Goal: Transaction & Acquisition: Purchase product/service

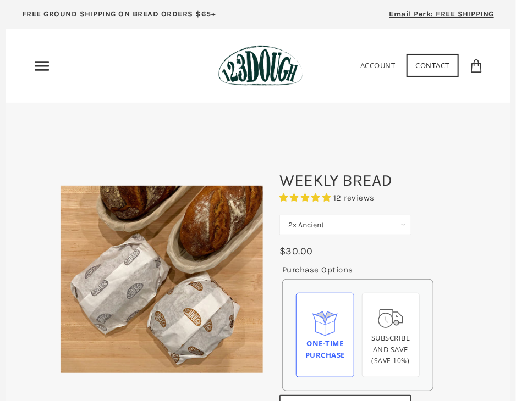
click at [305, 226] on select "2x Ancient 2x Premium Ancient" at bounding box center [345, 225] width 132 height 20
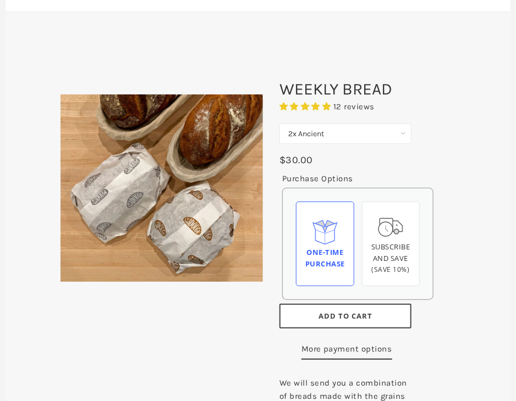
scroll to position [92, 0]
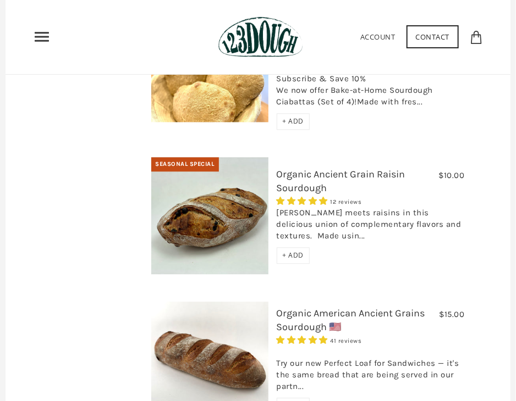
scroll to position [668, 0]
click at [300, 256] on div "Seasonal Special $10.00 Organic Ancient Grain Raisin Sourdough 12 reviews [PERS…" at bounding box center [308, 229] width 330 height 145
